Goal: Transaction & Acquisition: Book appointment/travel/reservation

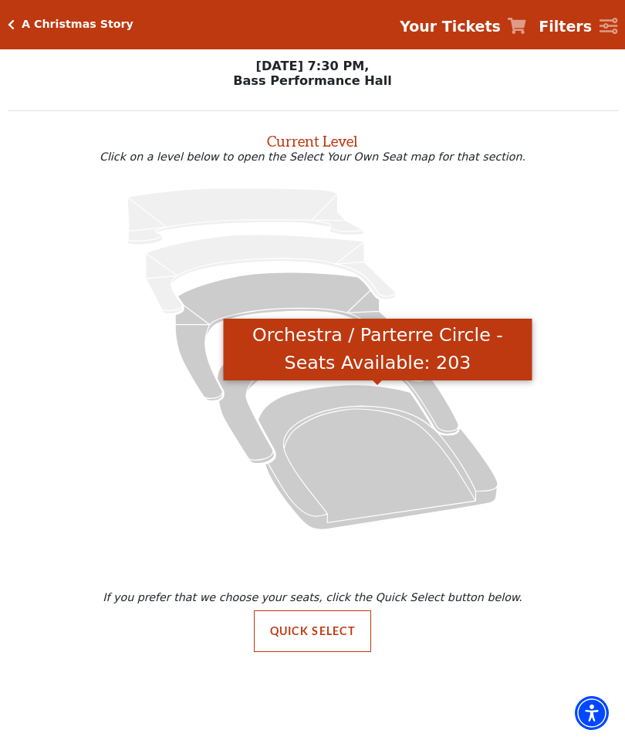
click at [390, 461] on icon "Orchestra / Parterre Circle - Seats Available: 203" at bounding box center [378, 456] width 240 height 144
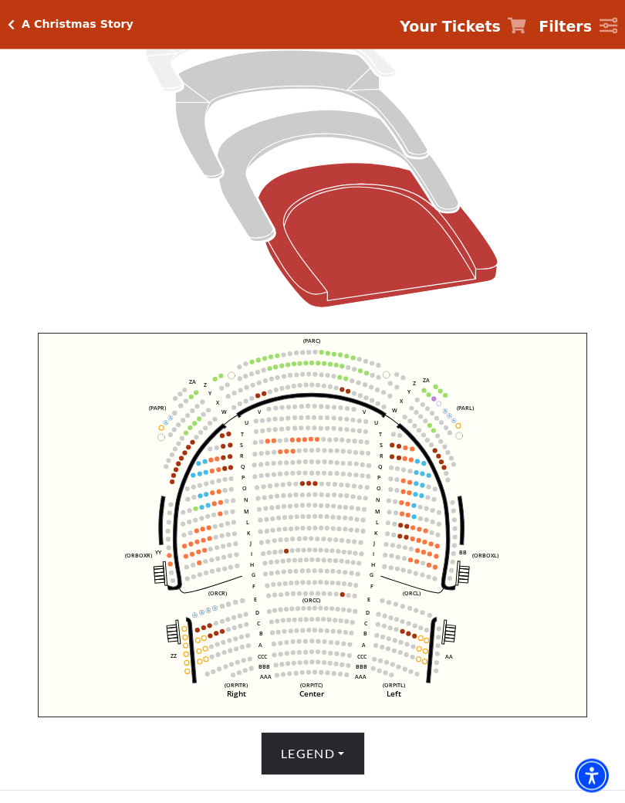
scroll to position [248, 0]
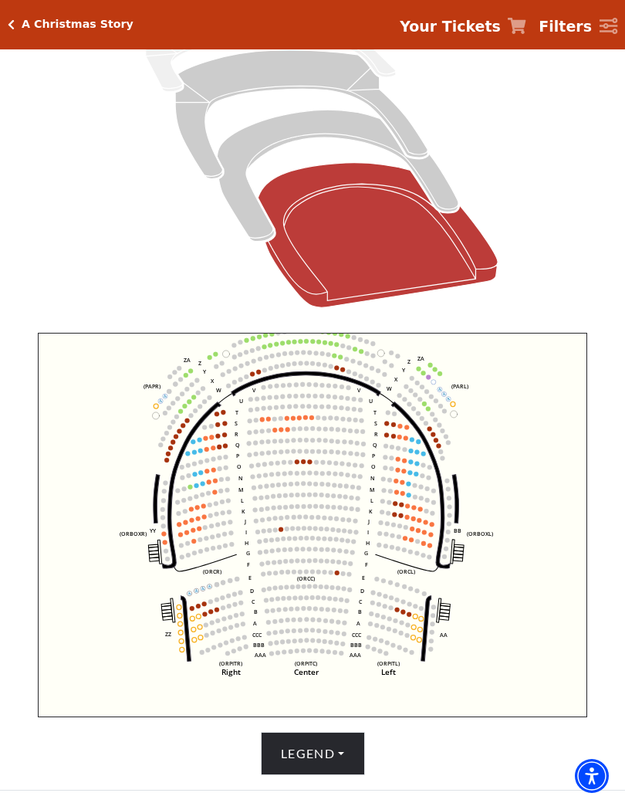
click at [346, 759] on button "Legend" at bounding box center [313, 753] width 104 height 43
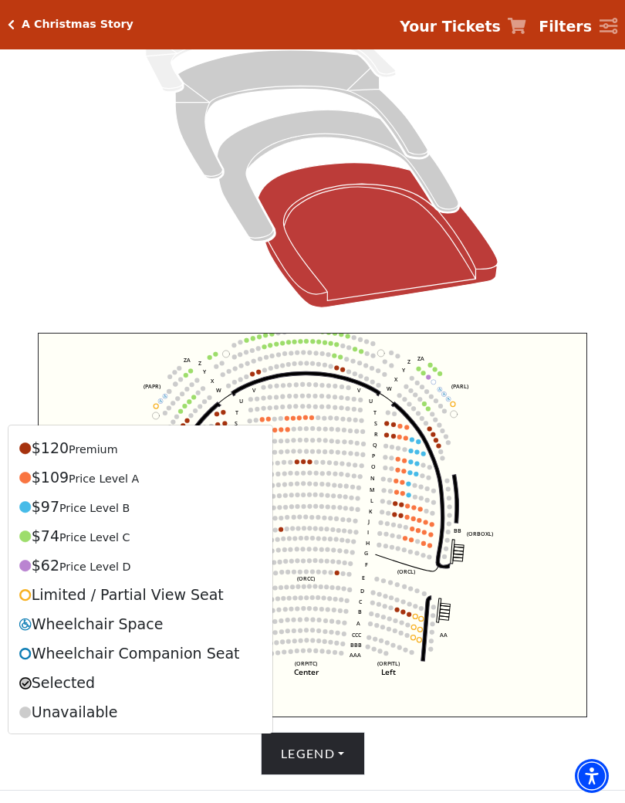
click at [100, 451] on span "Premium" at bounding box center [93, 449] width 49 height 12
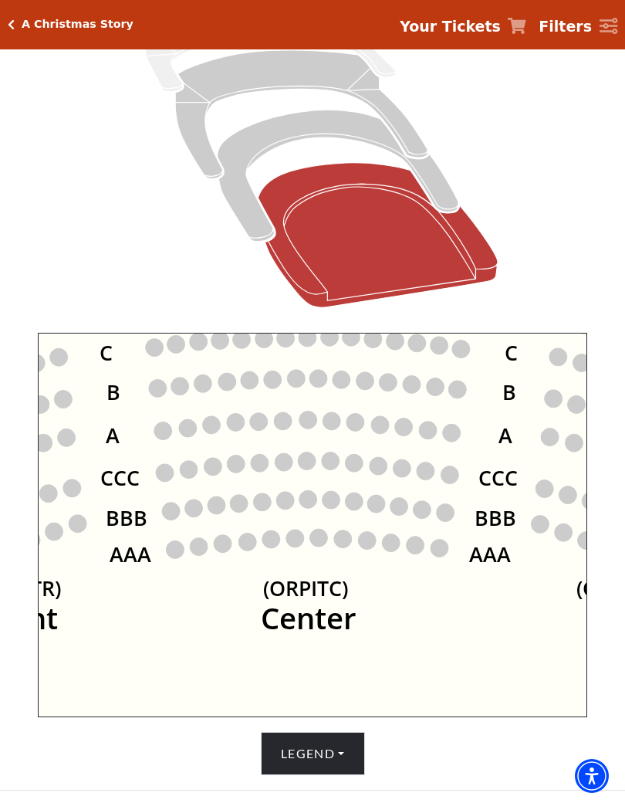
click at [297, 547] on circle at bounding box center [295, 538] width 18 height 18
click at [322, 539] on circle at bounding box center [318, 538] width 18 height 18
click at [294, 544] on circle at bounding box center [295, 538] width 18 height 18
click at [325, 536] on circle at bounding box center [318, 538] width 18 height 18
click at [335, 542] on circle at bounding box center [343, 539] width 18 height 18
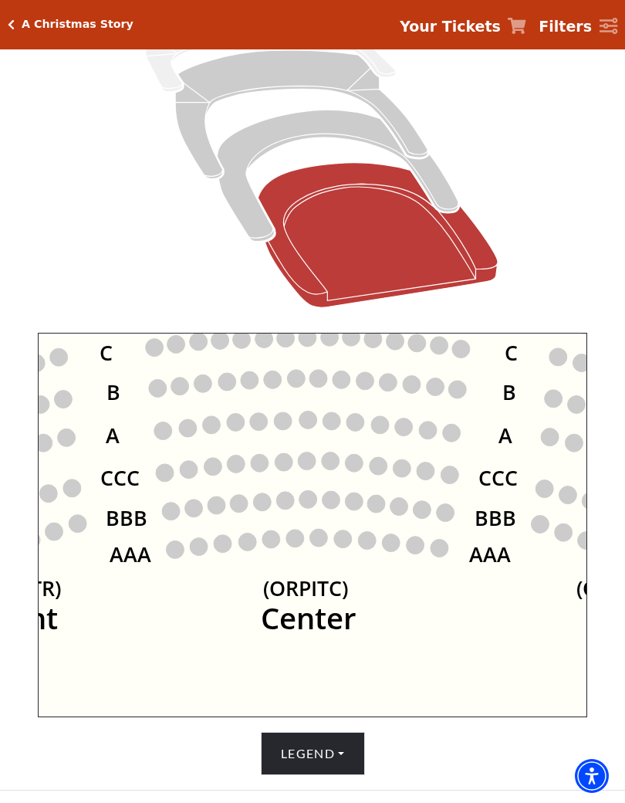
click at [289, 546] on circle at bounding box center [295, 538] width 18 height 18
click at [327, 543] on circle at bounding box center [318, 538] width 18 height 18
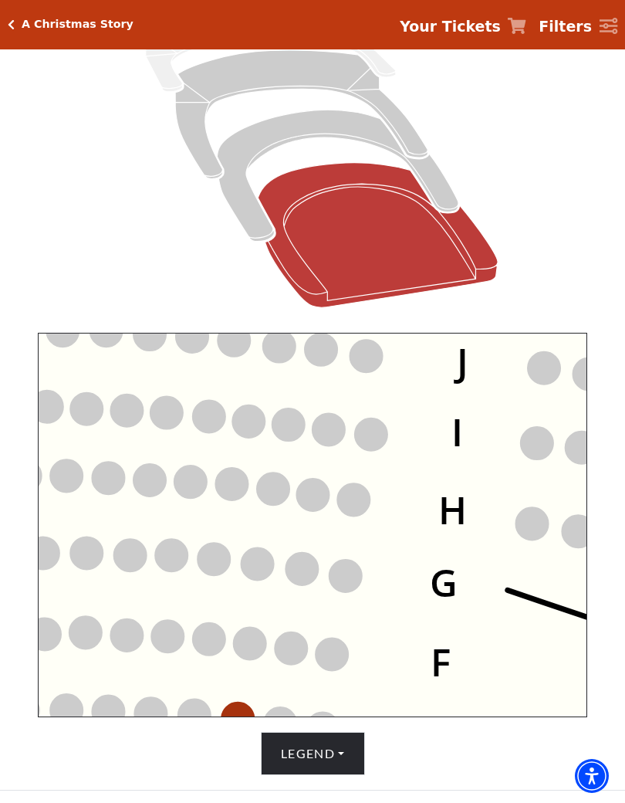
click at [326, 586] on icon "Left (ORPITL) Right (ORPITR) Center (ORPITC) ZZ AA YY BB ZA ZA (ORCL) (ORCR) (O…" at bounding box center [312, 525] width 549 height 384
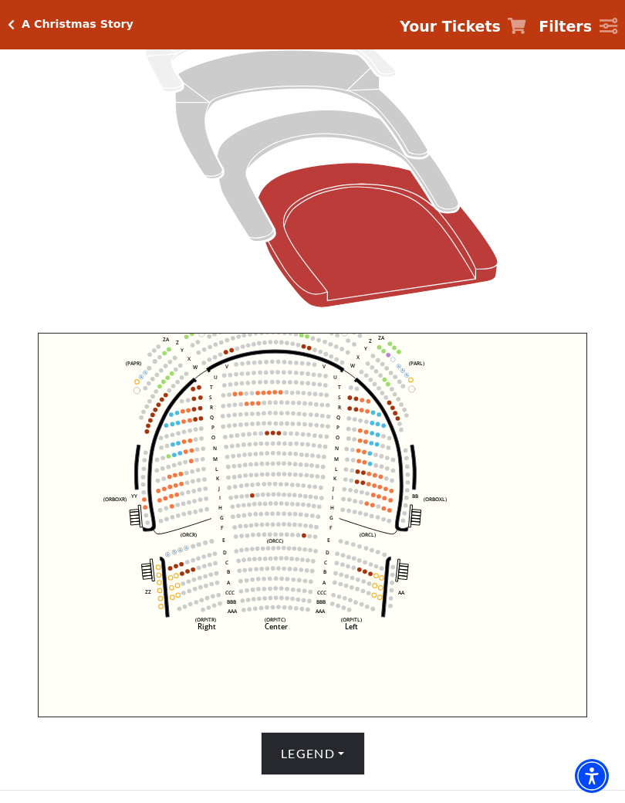
click at [328, 759] on button "Legend" at bounding box center [313, 753] width 104 height 43
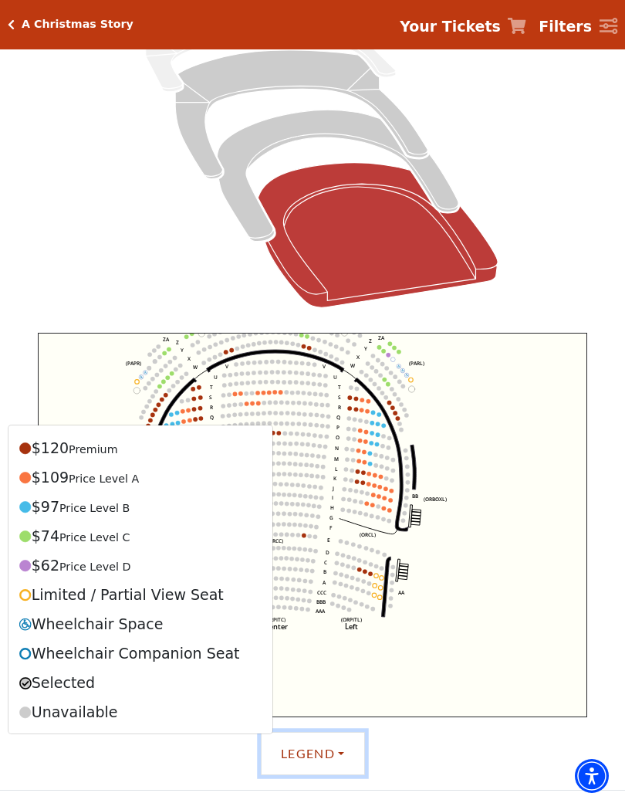
click at [329, 675] on icon "Left (ORPITL) Right (ORPITR) Center (ORPITC) ZZ AA YY BB ZA ZA (ORCL) (ORCR) (O…" at bounding box center [312, 525] width 549 height 384
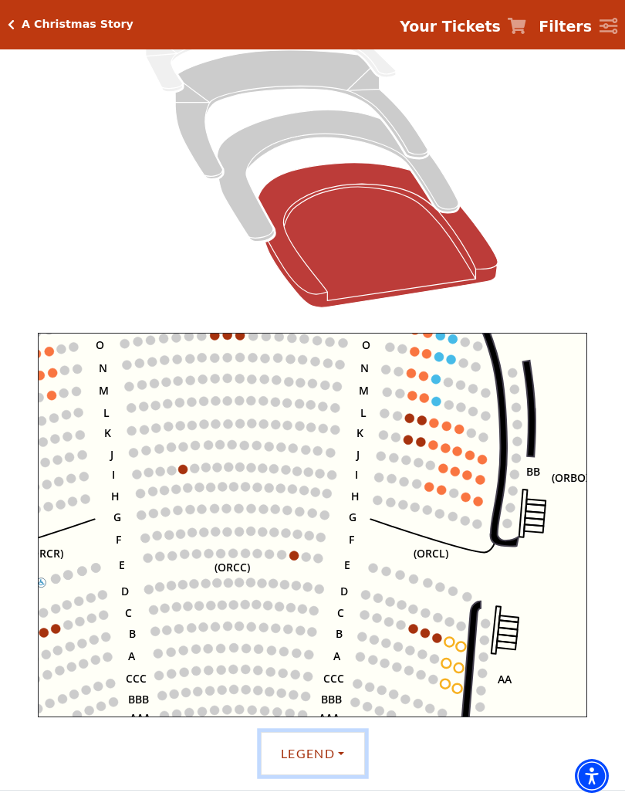
click at [295, 606] on icon "Left (ORPITL) Right (ORPITR) Center (ORPITC) ZZ AA YY BB ZA ZA (ORCL) (ORCR) (O…" at bounding box center [312, 525] width 549 height 384
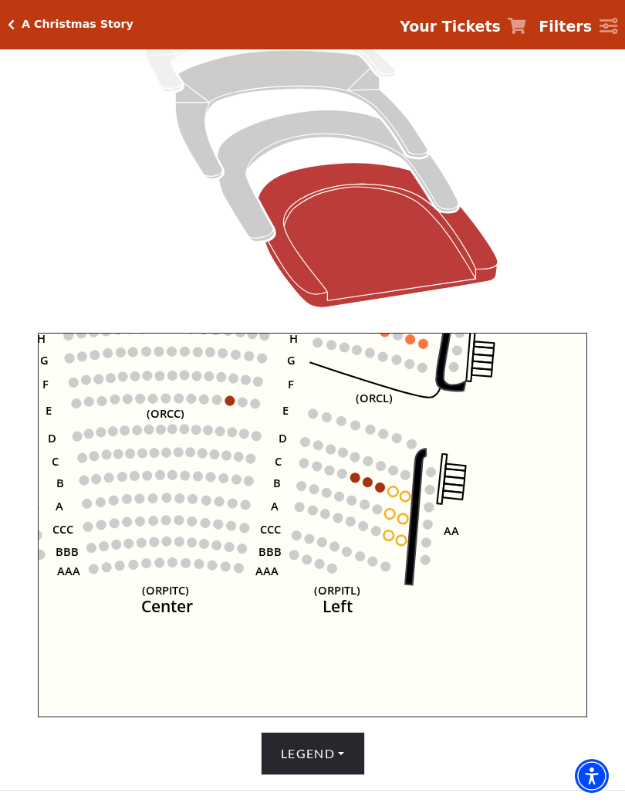
click at [331, 754] on button "Legend" at bounding box center [313, 753] width 104 height 43
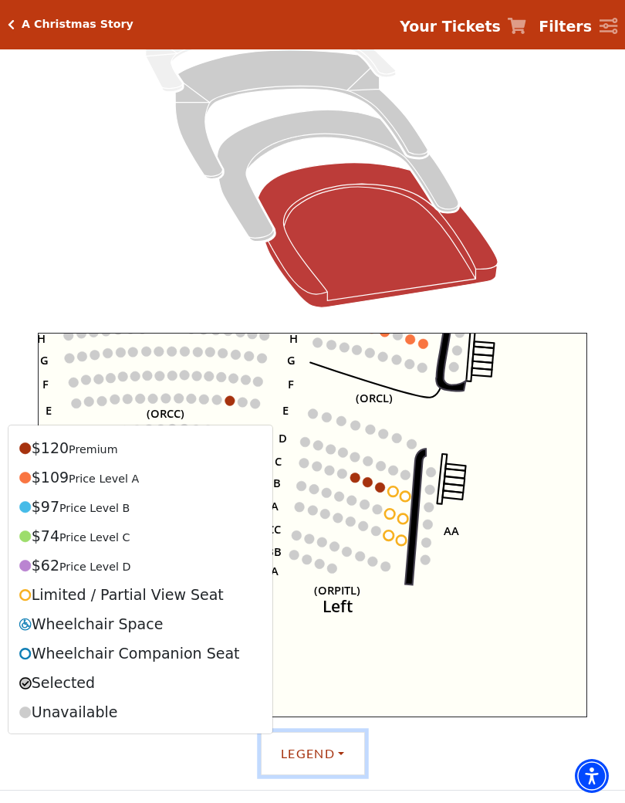
click at [409, 648] on icon "Left (ORPITL) Right (ORPITR) Center (ORPITC) ZZ AA YY BB ZA ZA (ORCL) (ORCR) (O…" at bounding box center [312, 525] width 549 height 384
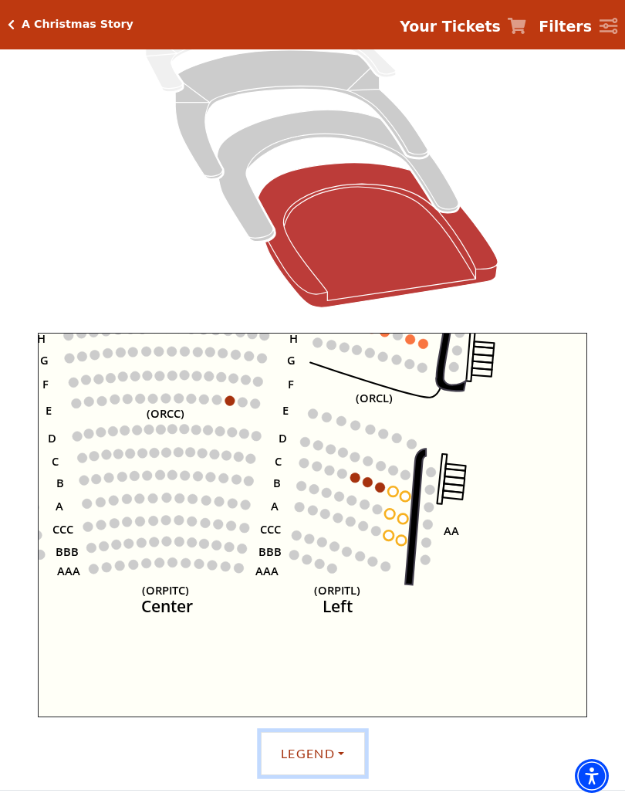
click at [434, 561] on icon "Left (ORPITL) Right (ORPITR) Center (ORPITC) ZZ AA YY BB ZA ZA (ORCL) (ORCR) (O…" at bounding box center [312, 525] width 549 height 384
click at [424, 560] on circle at bounding box center [426, 560] width 10 height 10
click at [433, 540] on icon "Left (ORPITL) Right (ORPITR) Center (ORPITC) ZZ AA YY BB ZA ZA (ORCL) (ORCR) (O…" at bounding box center [312, 525] width 549 height 384
click at [430, 562] on circle at bounding box center [426, 560] width 10 height 10
click at [406, 563] on icon "Left (ORPITL) Right (ORPITR) Center (ORPITC) ZZ AA YY BB ZA ZA (ORCL) (ORCR) (O…" at bounding box center [312, 525] width 549 height 384
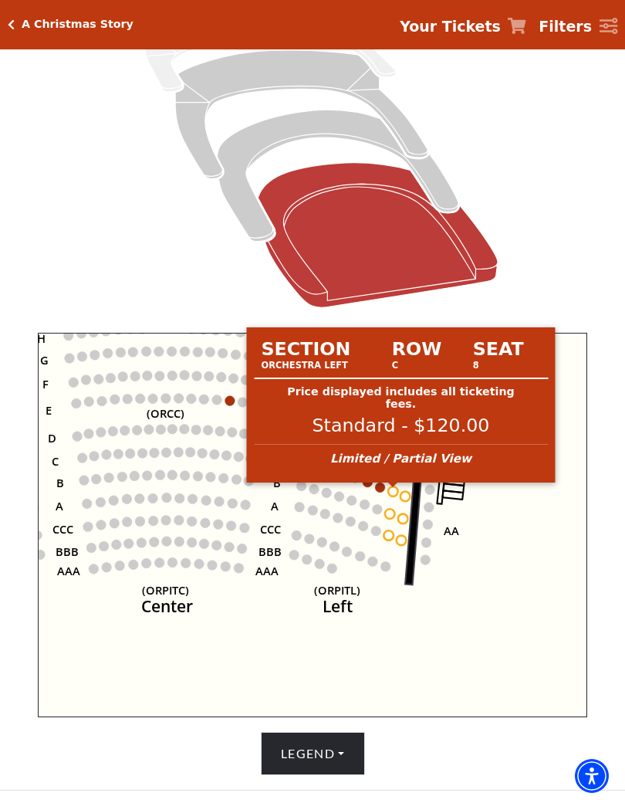
click at [367, 481] on div "Section Row Seat Orchestra Left C 8 Price displayed includes all ticketing fees…" at bounding box center [401, 405] width 309 height 156
click at [391, 468] on p "Limited / Partial View" at bounding box center [401, 461] width 294 height 27
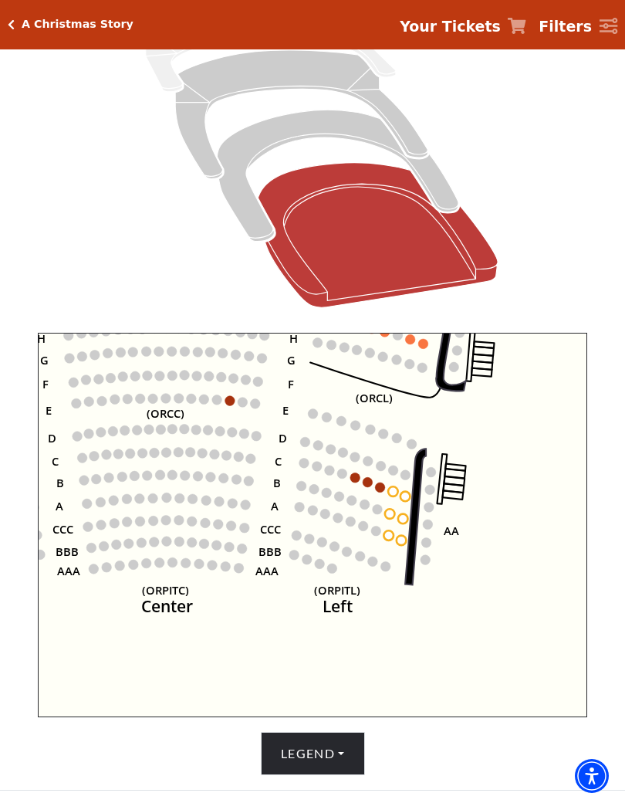
click at [378, 481] on icon "Left (ORPITL) Right (ORPITR) Center (ORPITC) ZZ AA YY BB ZA ZA (ORCL) (ORCR) (O…" at bounding box center [312, 525] width 549 height 384
click at [372, 481] on use "Seat Selected" at bounding box center [367, 481] width 11 height 11
click at [358, 482] on circle at bounding box center [355, 477] width 10 height 10
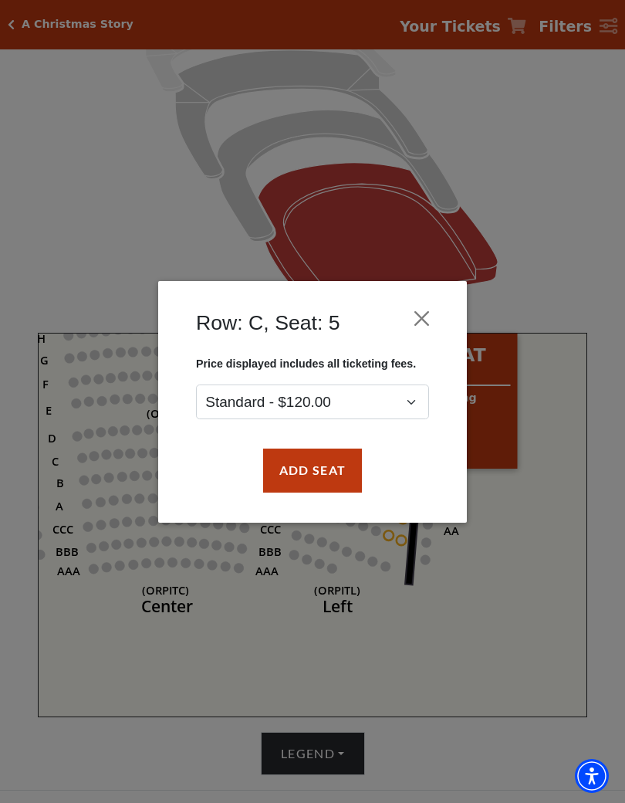
click at [370, 478] on div "Add Seat" at bounding box center [312, 470] width 262 height 73
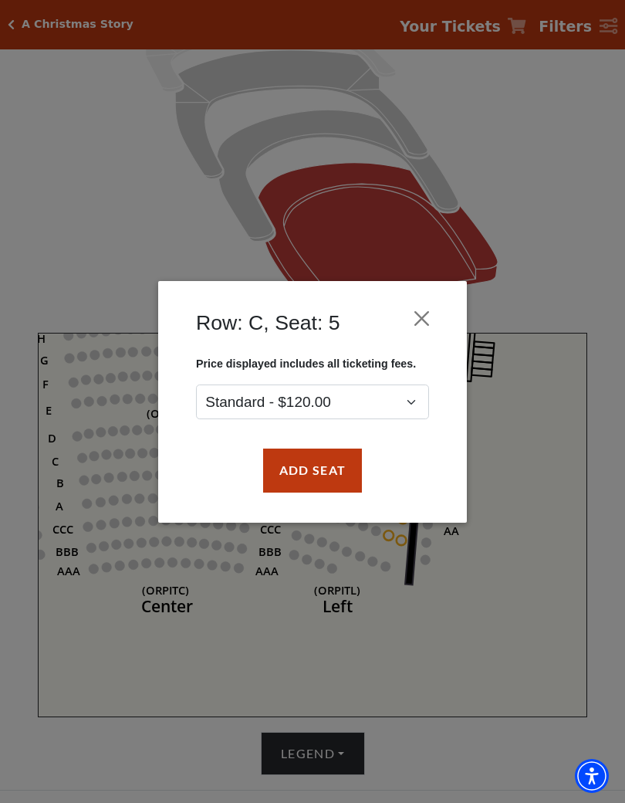
click at [425, 319] on button "Close" at bounding box center [421, 317] width 29 height 29
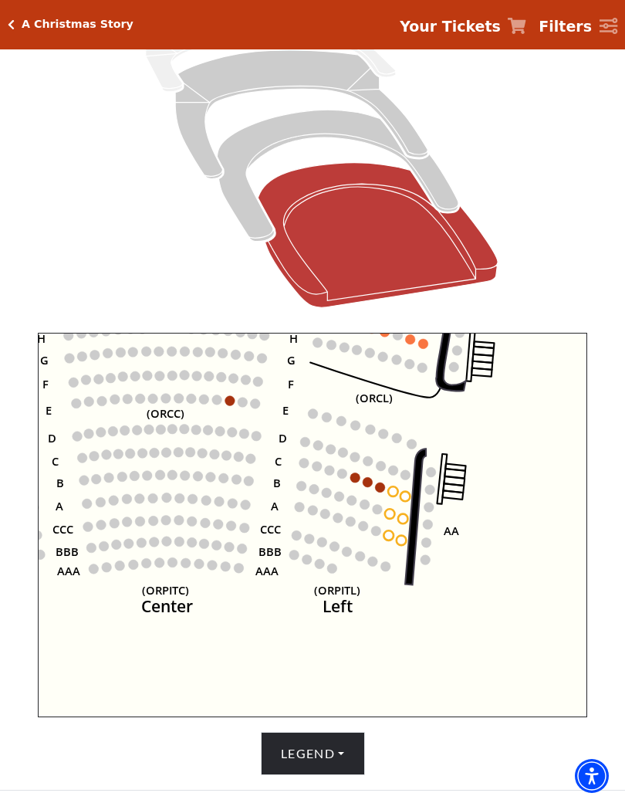
click at [334, 751] on button "Legend" at bounding box center [313, 753] width 104 height 43
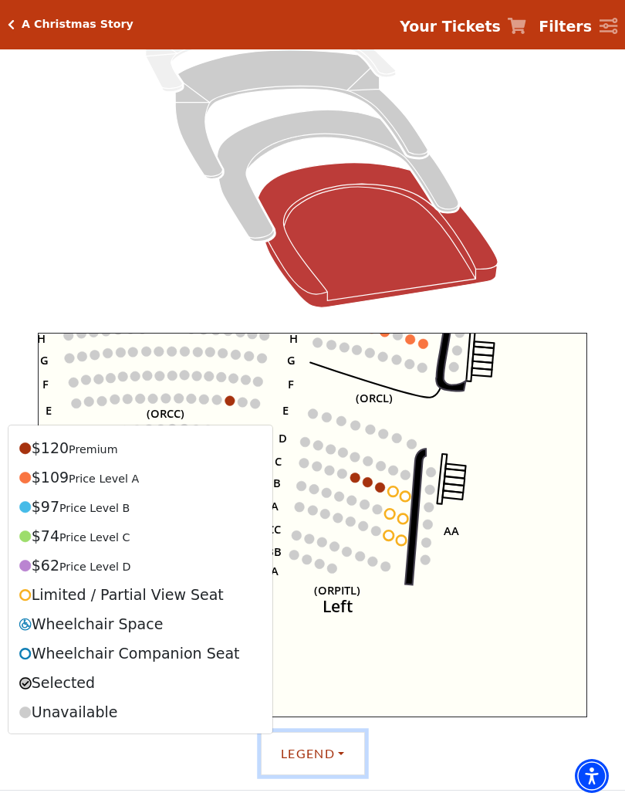
click at [436, 646] on icon "Left (ORPITL) Right (ORPITR) Center (ORPITC) ZZ AA YY BB ZA ZA (ORCL) (ORCR) (O…" at bounding box center [312, 525] width 549 height 384
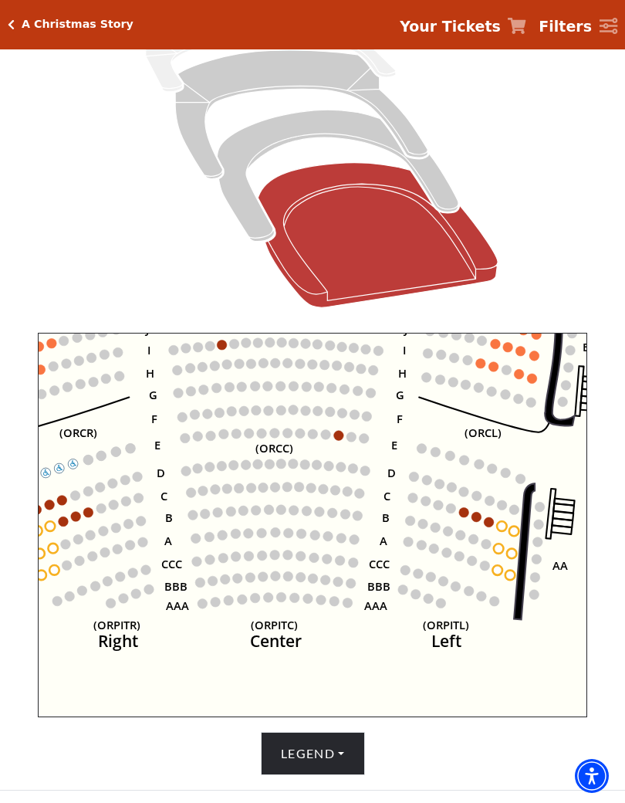
click at [344, 758] on button "Legend" at bounding box center [313, 753] width 104 height 43
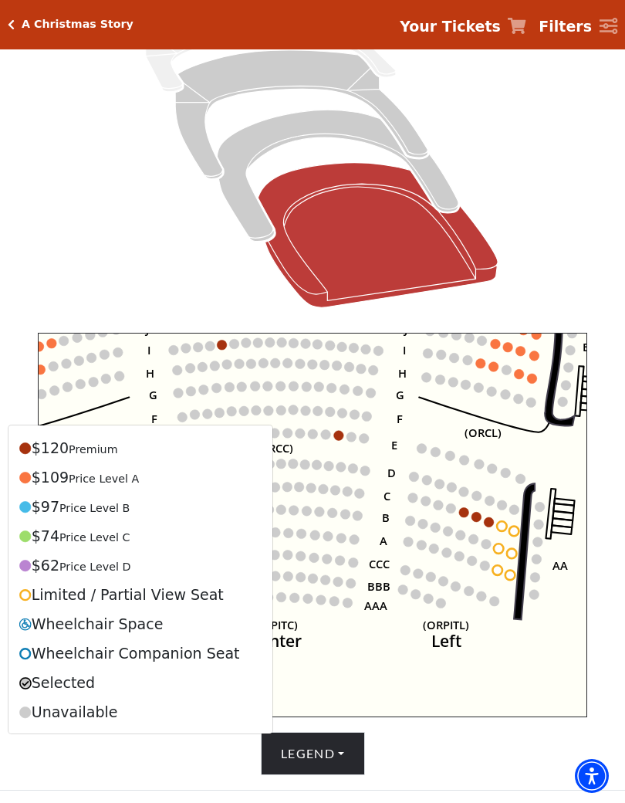
click at [341, 751] on button "Legend" at bounding box center [313, 753] width 104 height 43
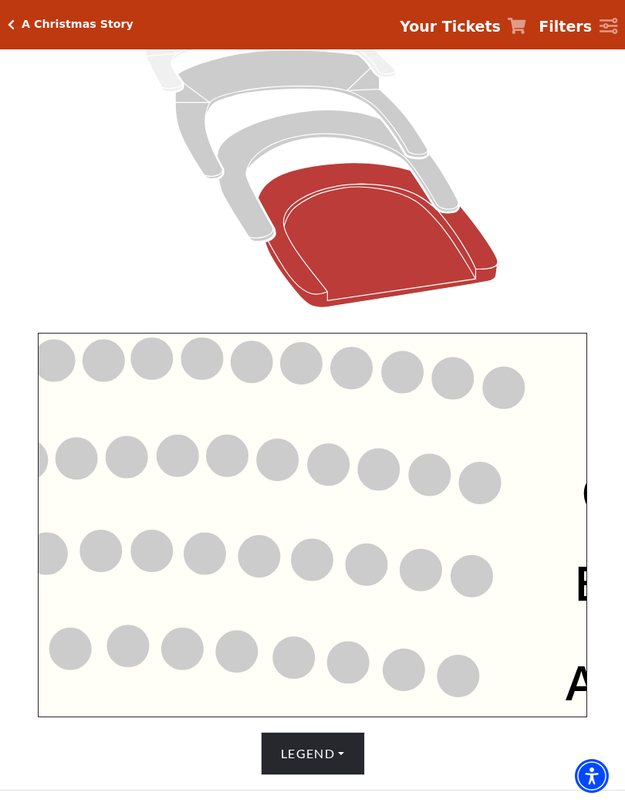
click at [285, 550] on icon "Left (ORPITL) Right (ORPITR) Center (ORPITC) ZZ AA YY BB ZA ZA (ORCL) (ORCR) (O…" at bounding box center [312, 525] width 549 height 384
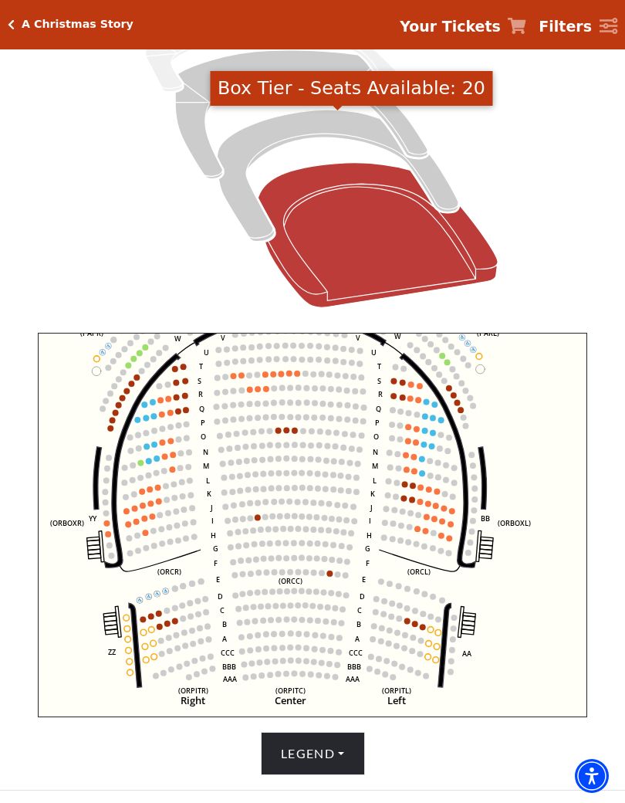
click at [444, 191] on icon "Box Tier - Seats Available: 20" at bounding box center [338, 175] width 242 height 131
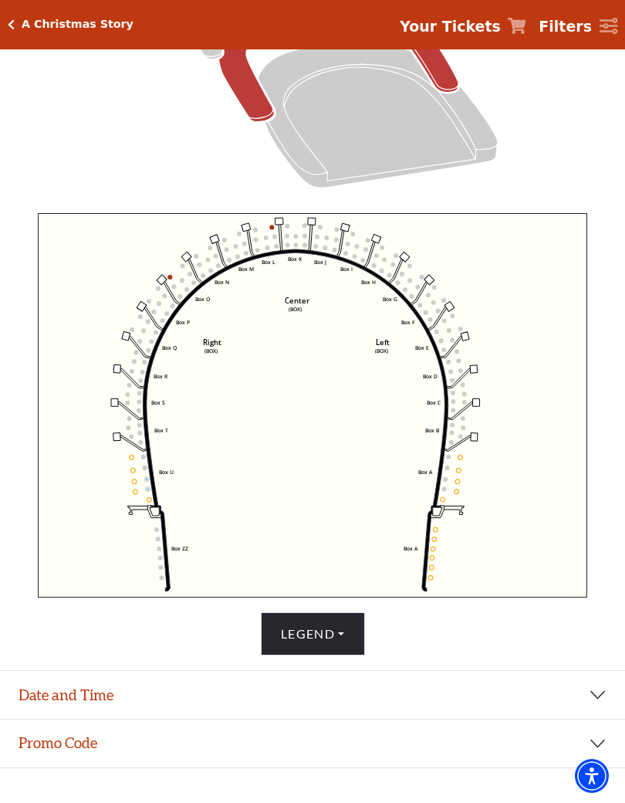
scroll to position [372, 0]
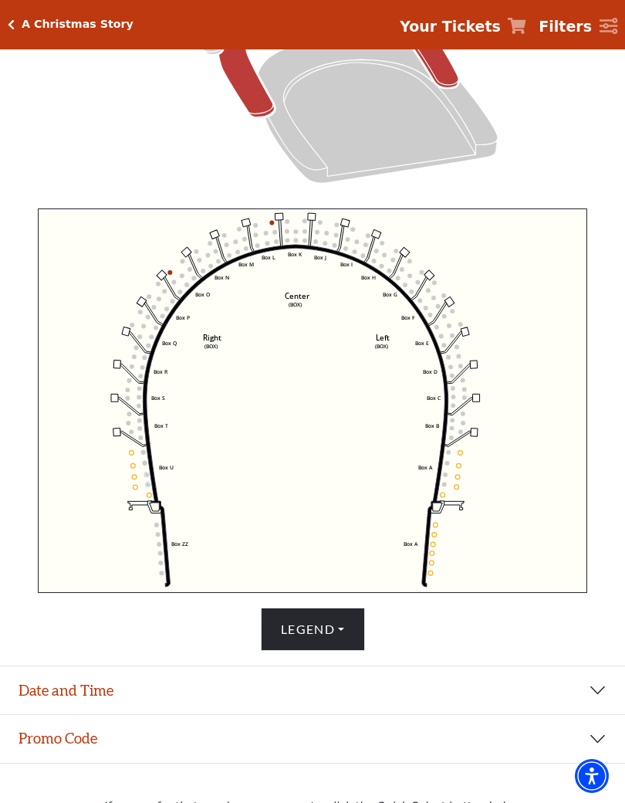
click at [434, 545] on circle at bounding box center [433, 544] width 5 height 5
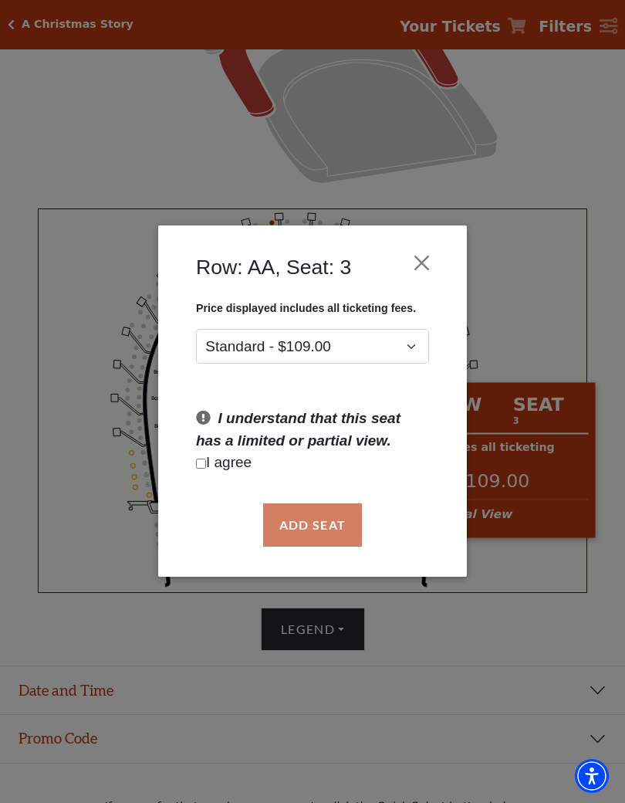
click at [428, 256] on button "Close" at bounding box center [421, 262] width 29 height 29
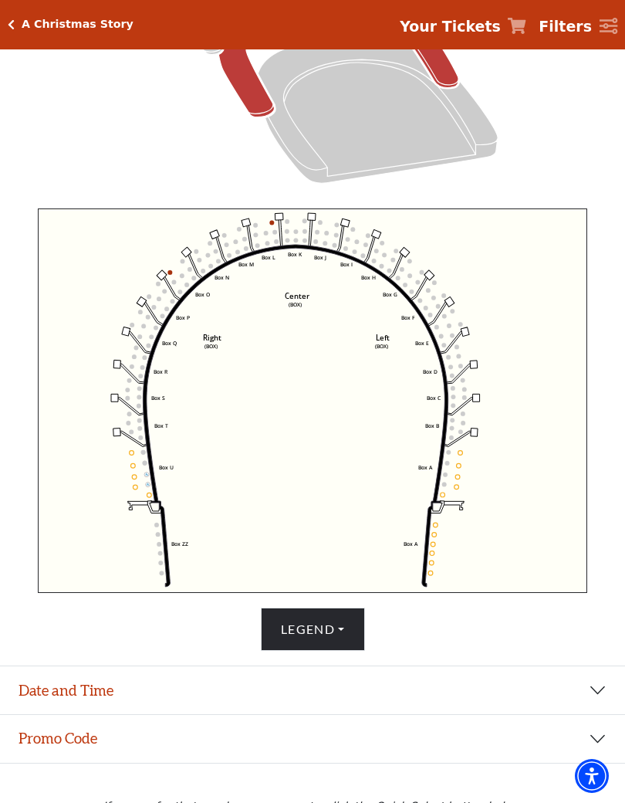
click at [445, 492] on icon "Left (BOX) Right (BOX) Center (BOX) Box ZZ Box U Box T Box S Box R Box Q Box P …" at bounding box center [312, 400] width 549 height 384
click at [441, 499] on icon "Left (BOX) Right (BOX) Center (BOX) Box ZZ Box U Box T Box S Box R Box Q Box P …" at bounding box center [312, 400] width 549 height 384
click at [447, 477] on circle at bounding box center [445, 474] width 5 height 5
click at [465, 481] on icon "Left (BOX) Right (BOX) Center (BOX) Box ZZ Box U Box T Box S Box R Box Q Box P …" at bounding box center [312, 400] width 549 height 384
click at [457, 488] on circle at bounding box center [457, 487] width 5 height 5
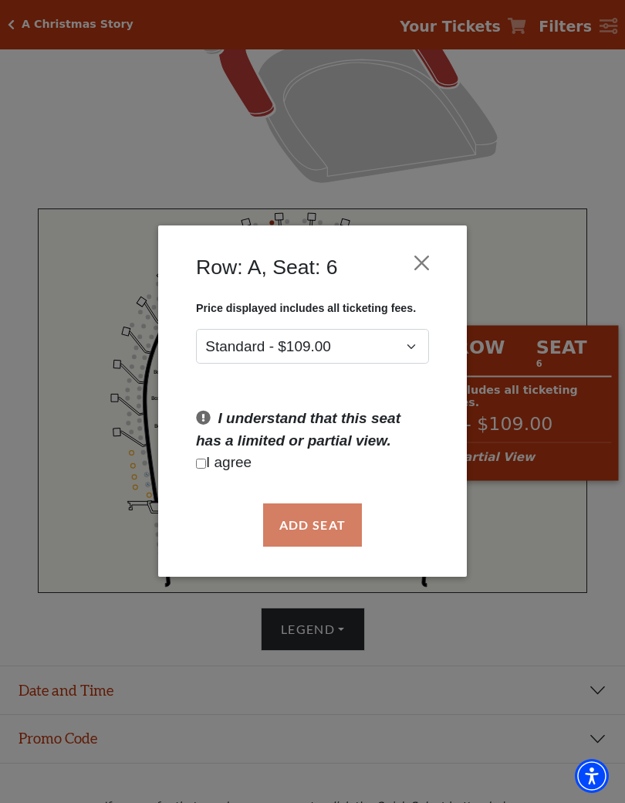
click at [437, 481] on div "Price displayed includes all ticketing fees. Standard - $109.00 I understand th…" at bounding box center [312, 395] width 262 height 186
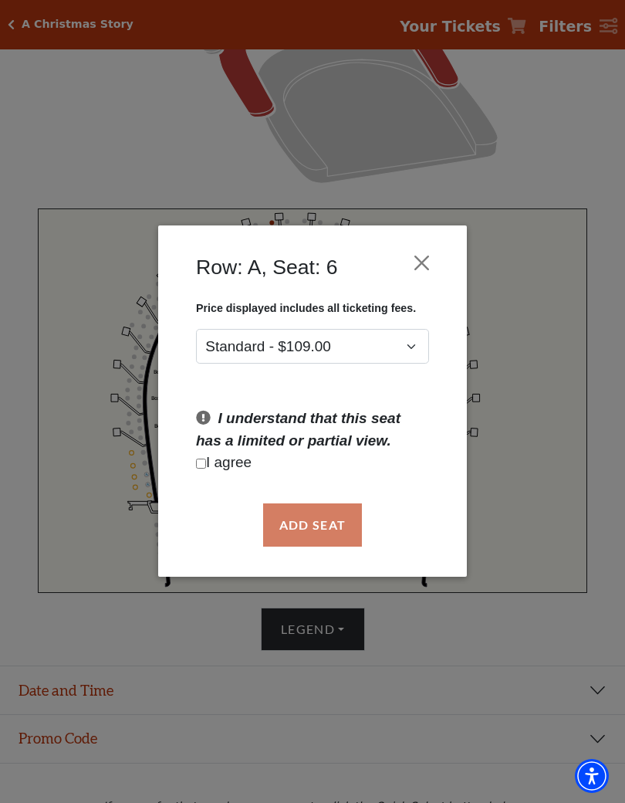
click at [429, 260] on button "Close" at bounding box center [421, 262] width 29 height 29
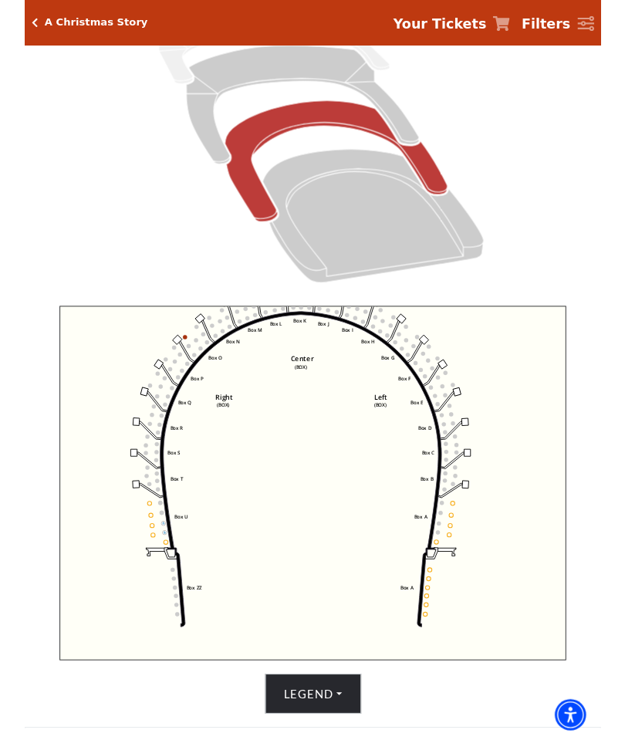
scroll to position [246, 0]
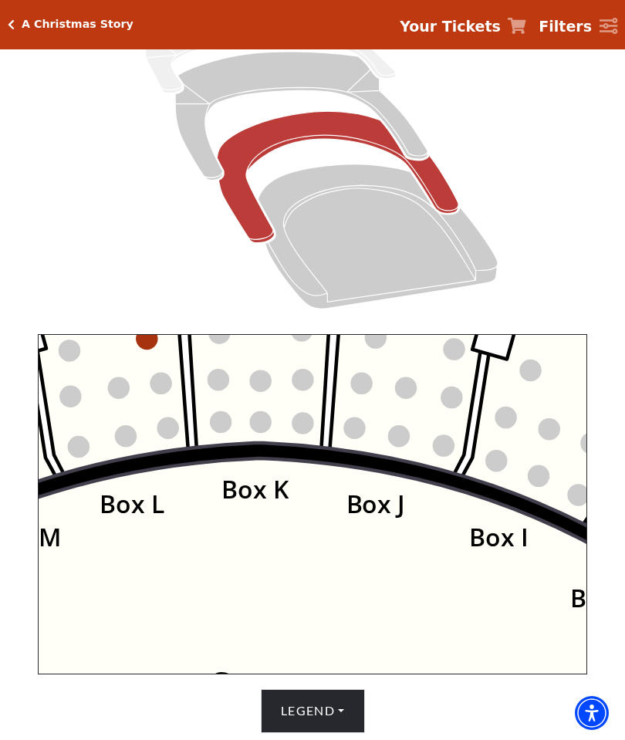
click at [263, 427] on circle at bounding box center [260, 421] width 21 height 21
click at [268, 408] on icon "Left (BOX) Right (BOX) Center (BOX) Box ZZ Box U Box T Box S Box R Box Q Box P …" at bounding box center [312, 504] width 549 height 340
click at [259, 432] on circle at bounding box center [260, 421] width 21 height 21
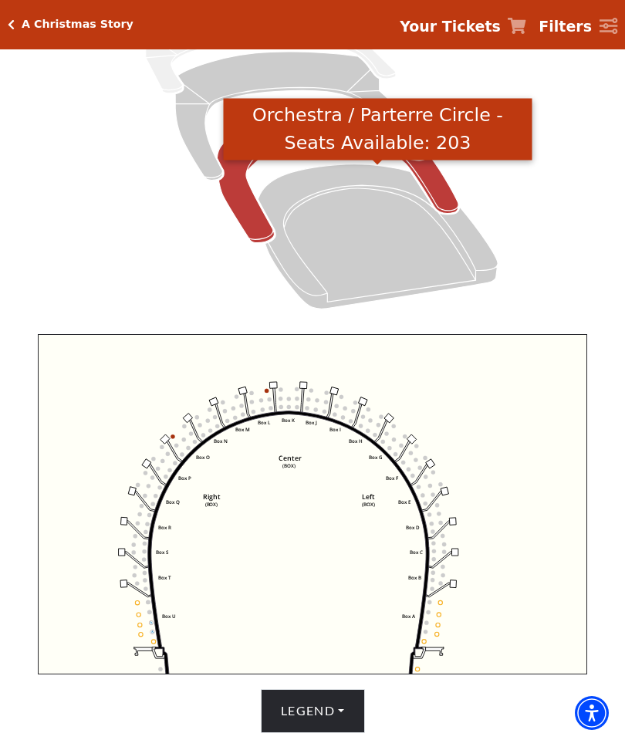
click at [421, 262] on icon "Orchestra / Parterre Circle - Seats Available: 203" at bounding box center [378, 236] width 240 height 144
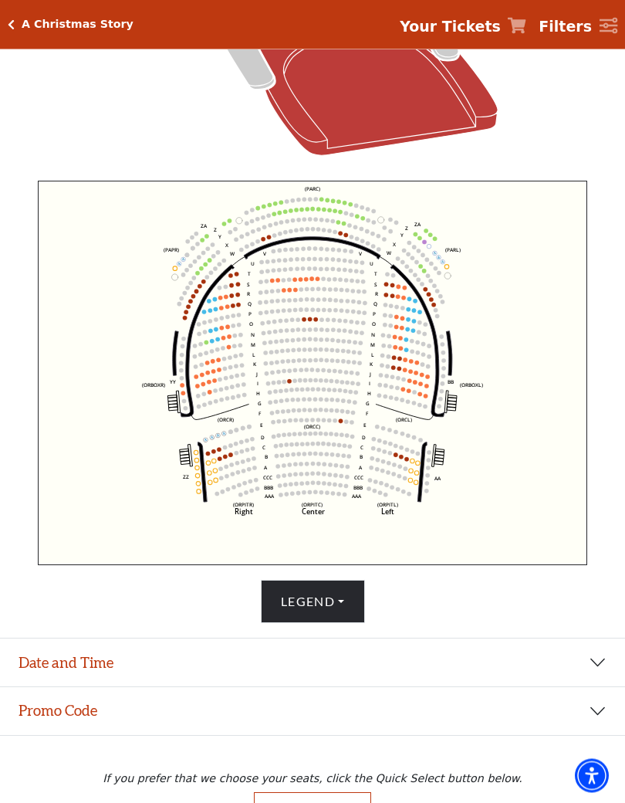
scroll to position [448, 0]
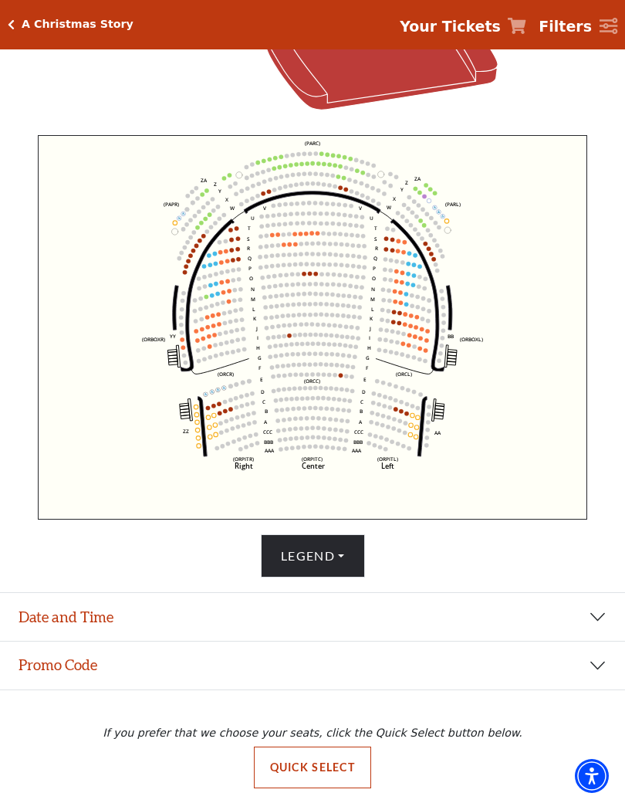
click at [26, 17] on div "A Christmas Story Your Tickets Filters" at bounding box center [312, 24] width 625 height 49
click at [46, 14] on div "A Christmas Story Your Tickets Filters" at bounding box center [312, 24] width 625 height 49
click at [8, 29] on icon "Click here to go back to filters" at bounding box center [11, 24] width 7 height 11
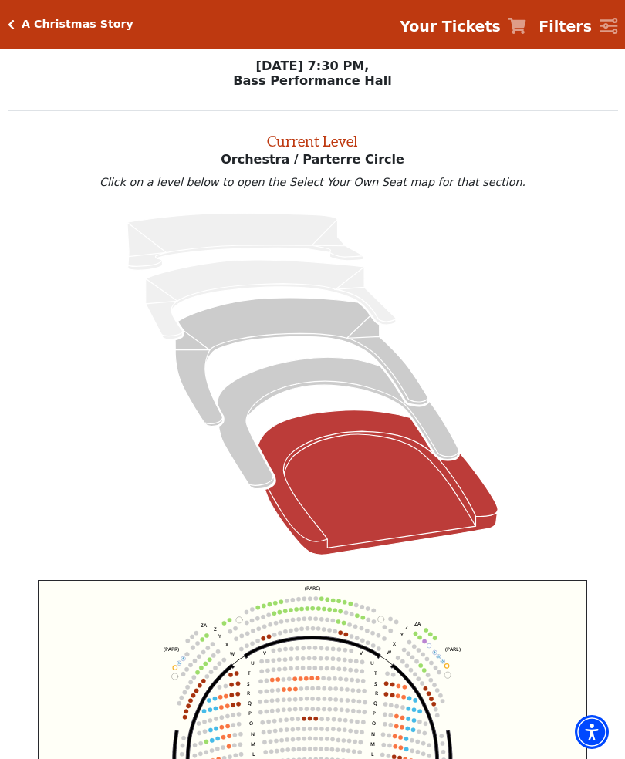
scroll to position [417, 0]
